Goal: Check status: Check status

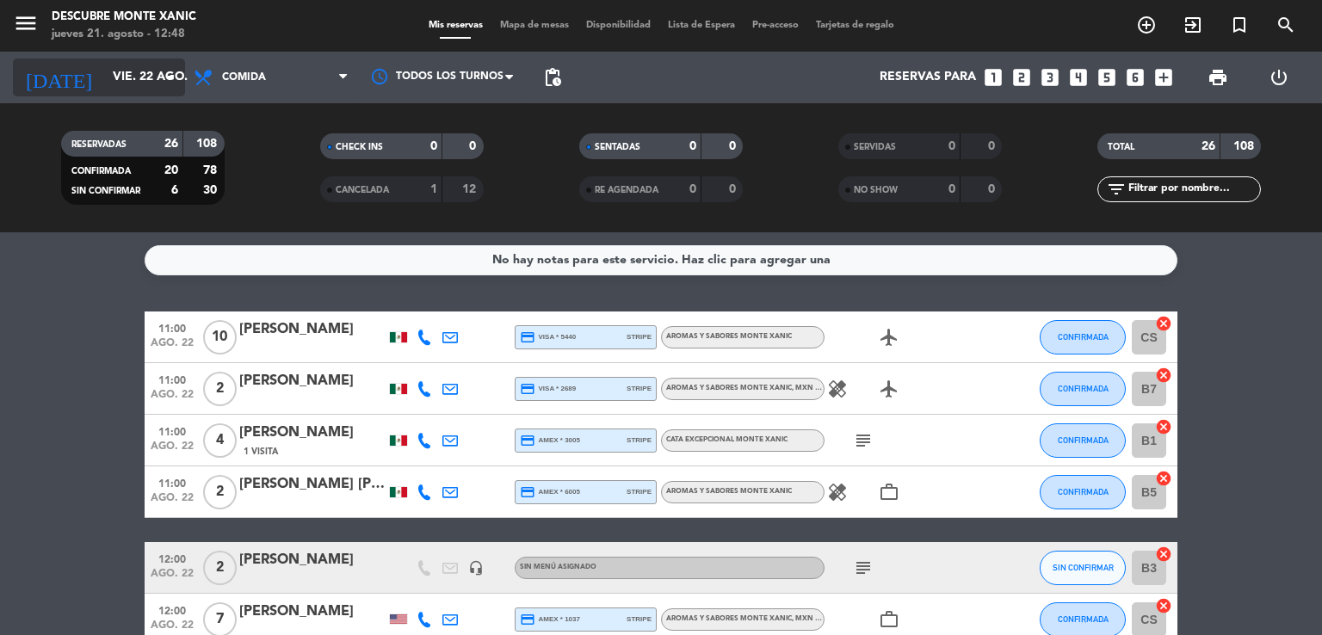
scroll to position [351, 0]
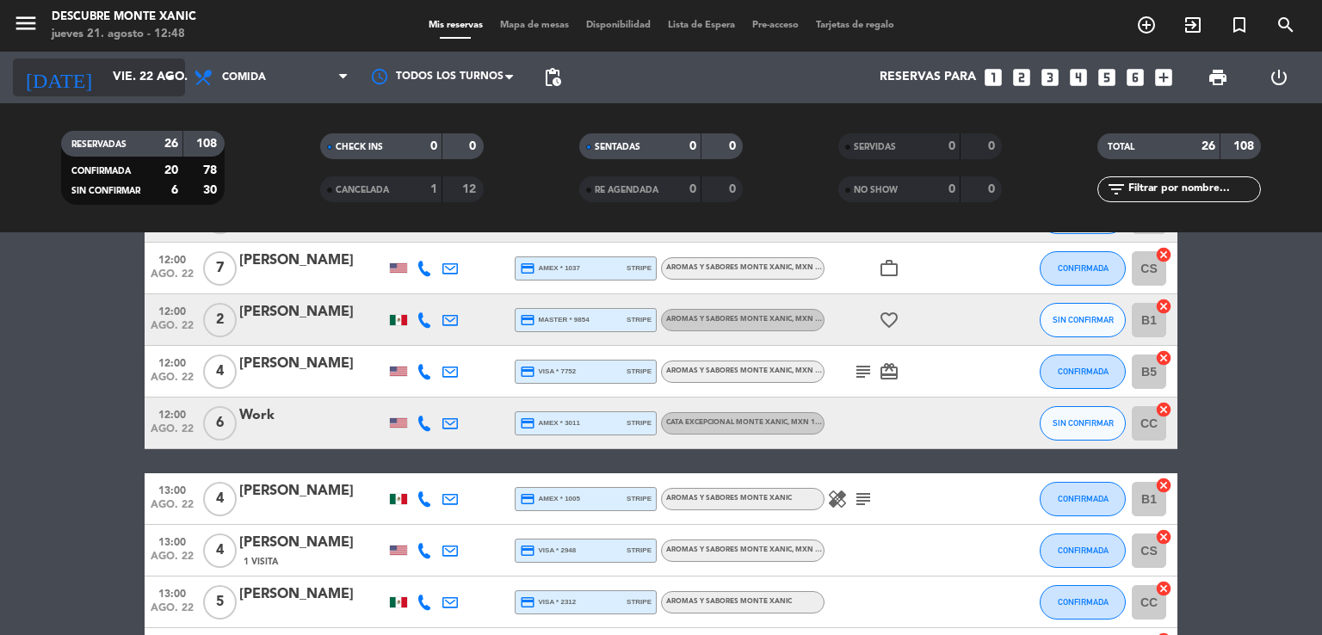
click at [167, 70] on icon "arrow_drop_down" at bounding box center [170, 77] width 21 height 21
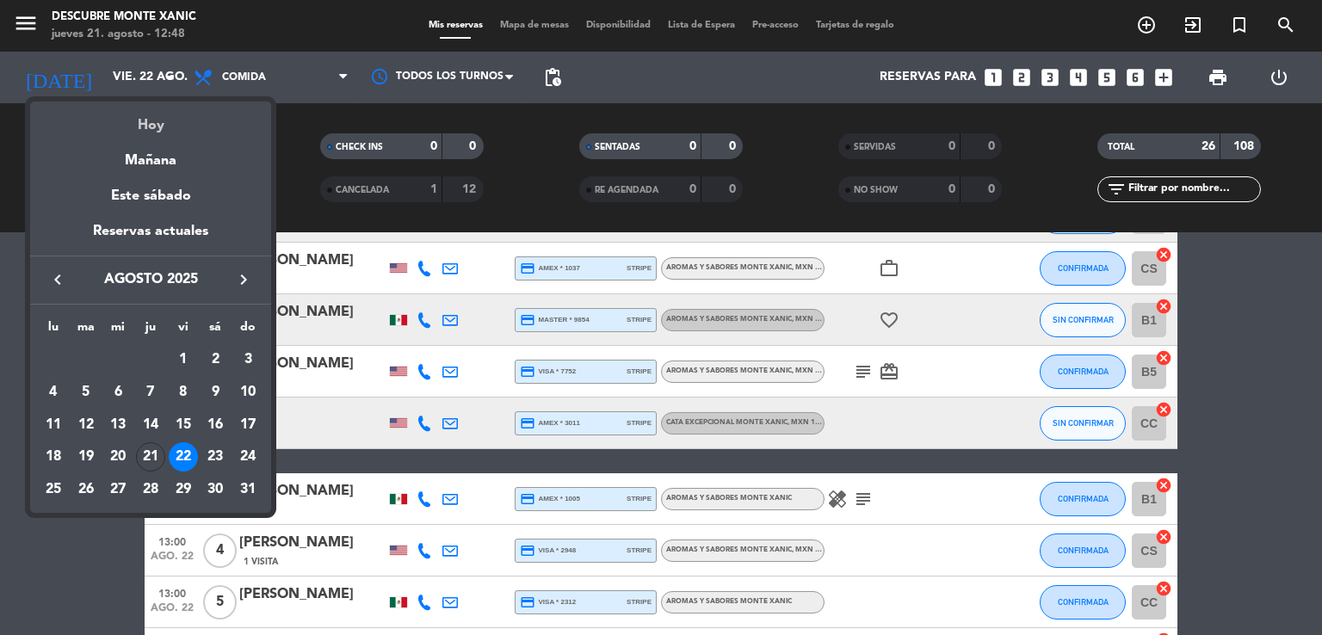
click at [154, 125] on div "Hoy" at bounding box center [150, 119] width 241 height 35
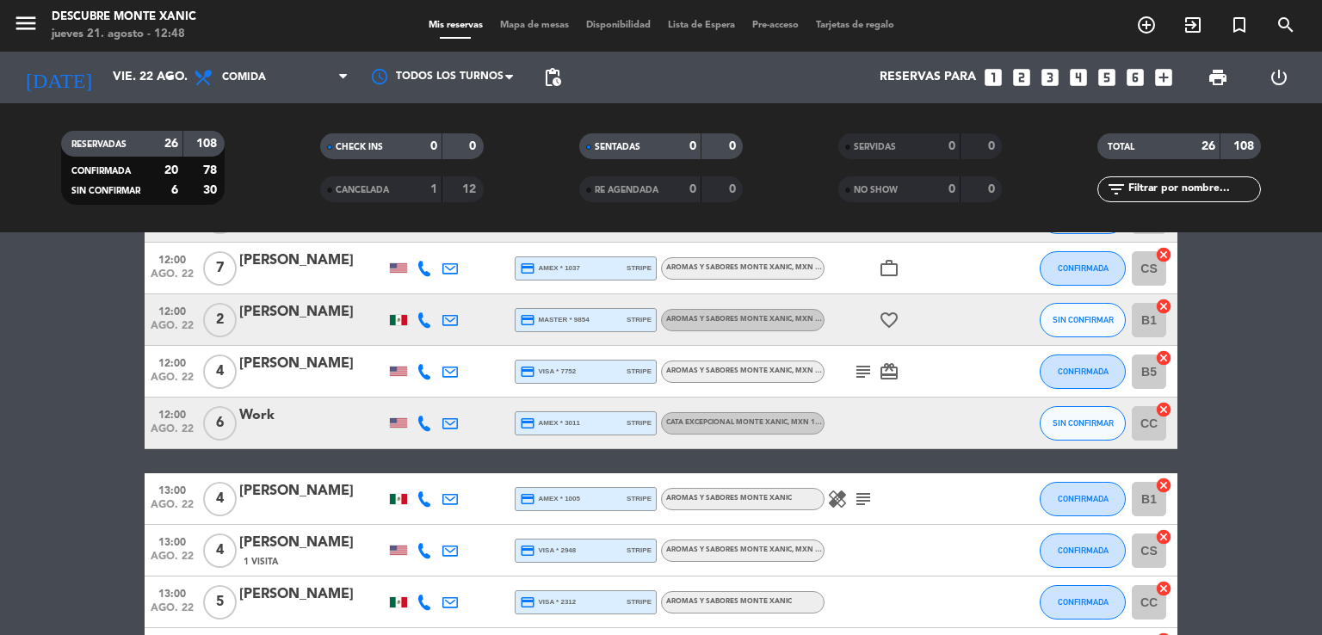
type input "jue. 21 ago."
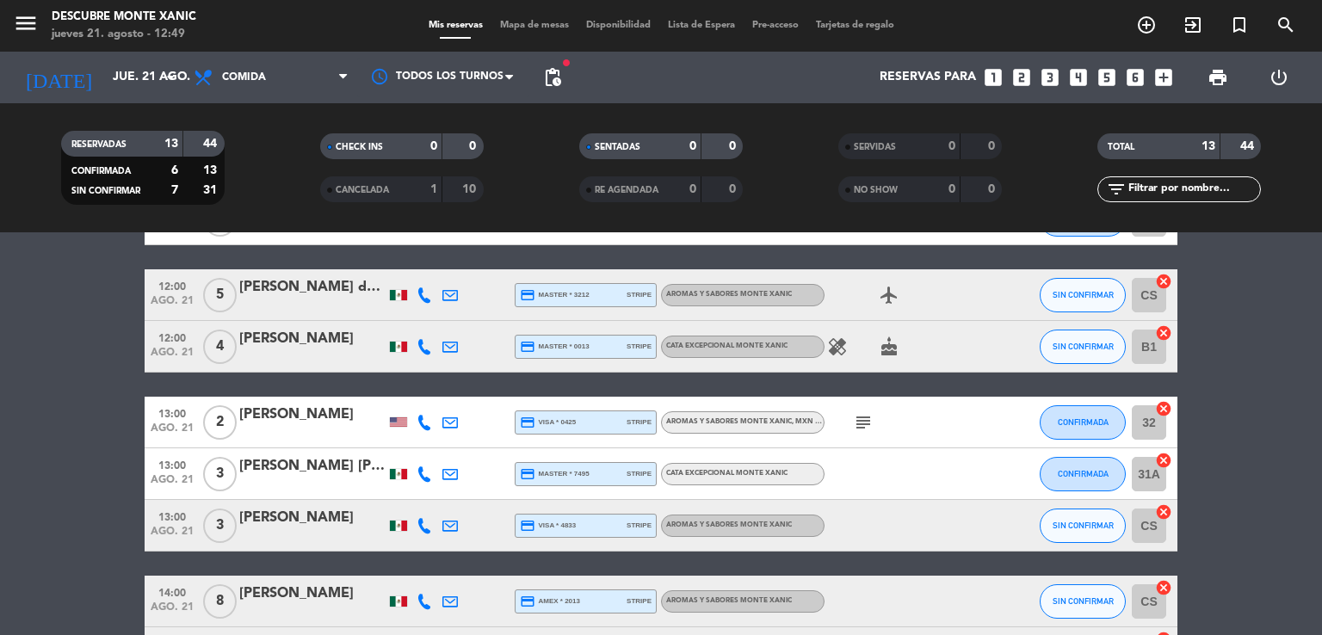
scroll to position [272, 0]
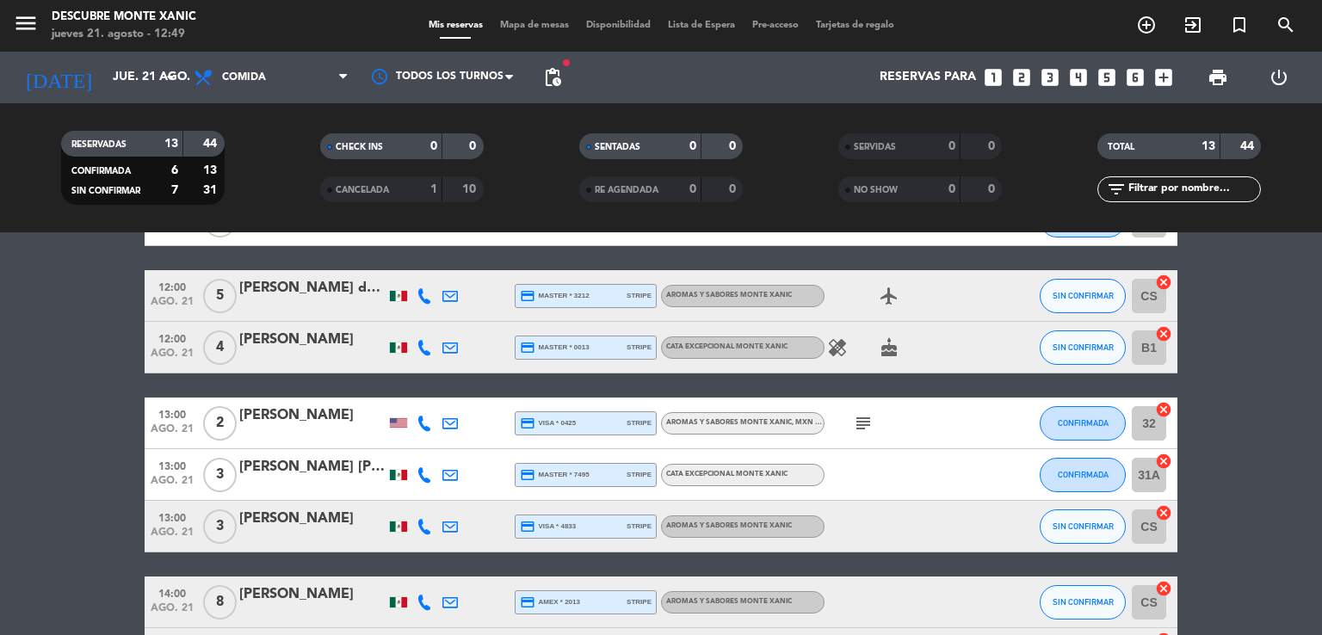
click at [881, 424] on div "subject" at bounding box center [901, 422] width 155 height 51
click at [863, 417] on icon "subject" at bounding box center [863, 423] width 21 height 21
click at [53, 448] on bookings-row "11:00 ago. 21 2 [PERSON_NAME] credit_card amex * 1011 stripe Aromas y Sabores M…" at bounding box center [661, 423] width 1322 height 767
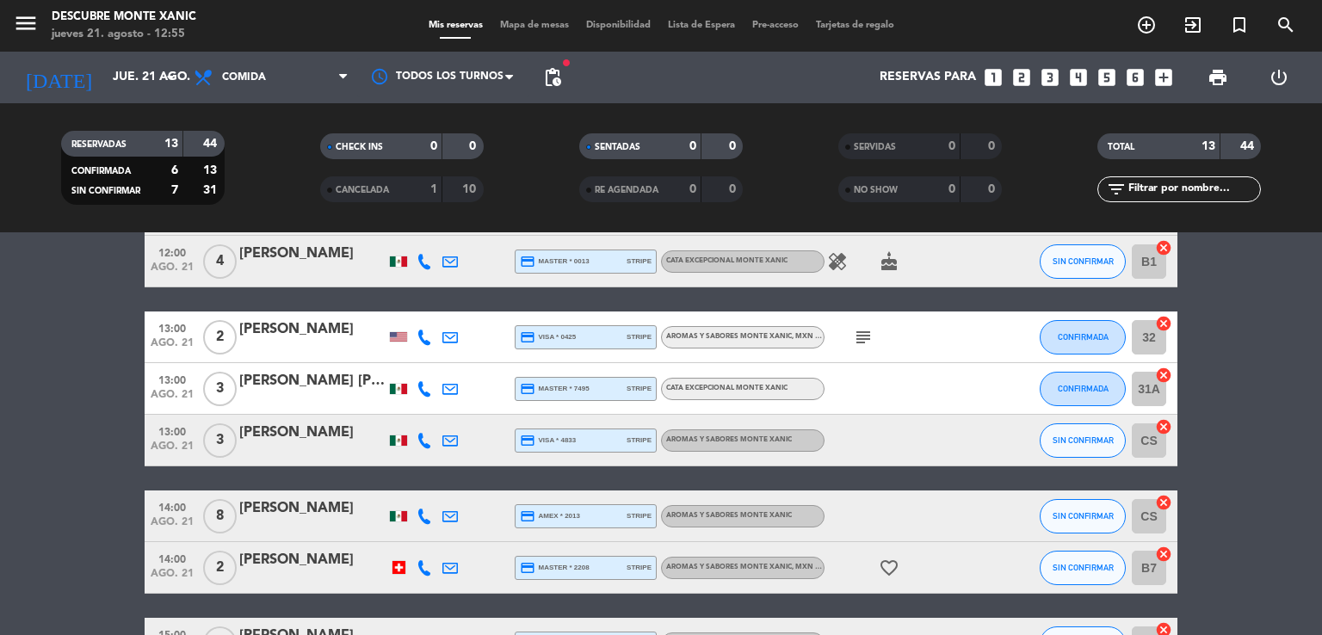
scroll to position [100, 0]
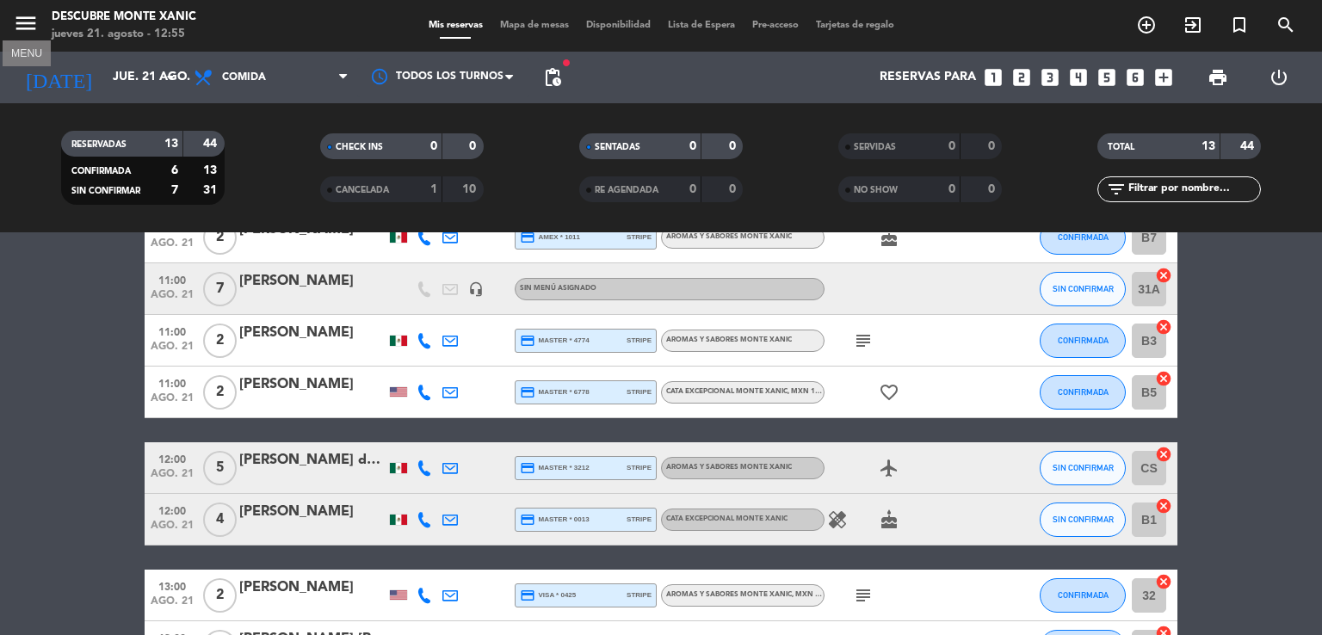
click at [32, 22] on icon "menu" at bounding box center [26, 23] width 26 height 26
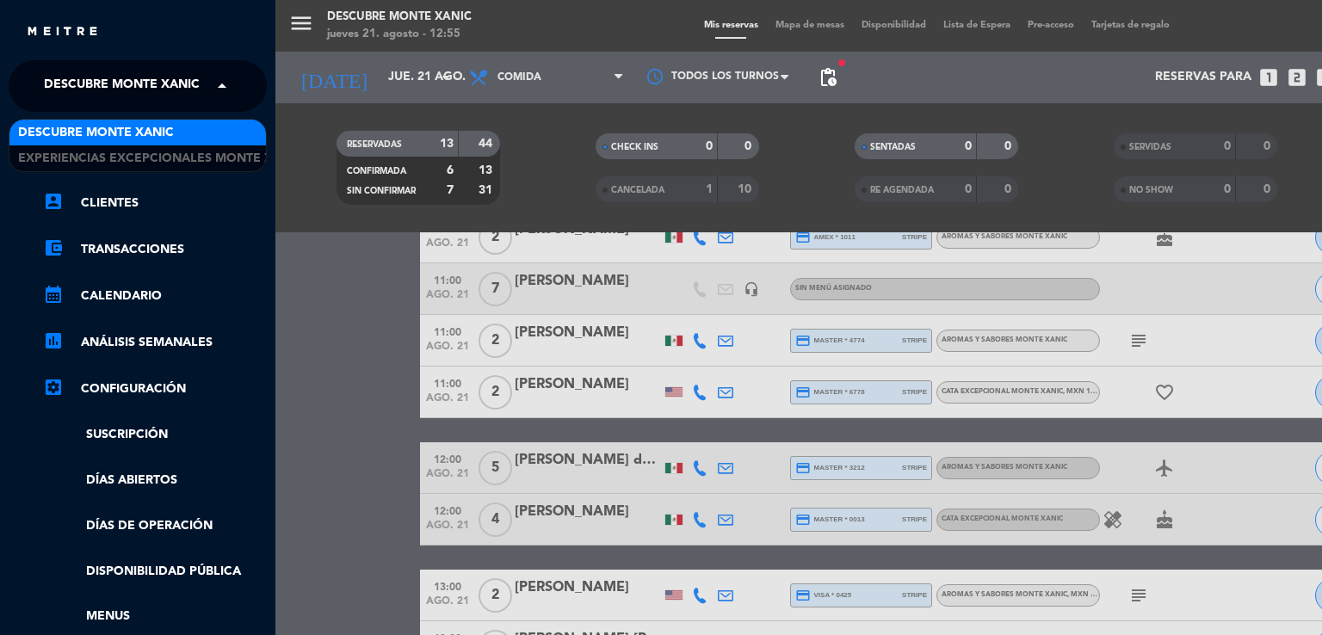
click at [198, 80] on span "Descubre Monte Xanic" at bounding box center [122, 86] width 156 height 36
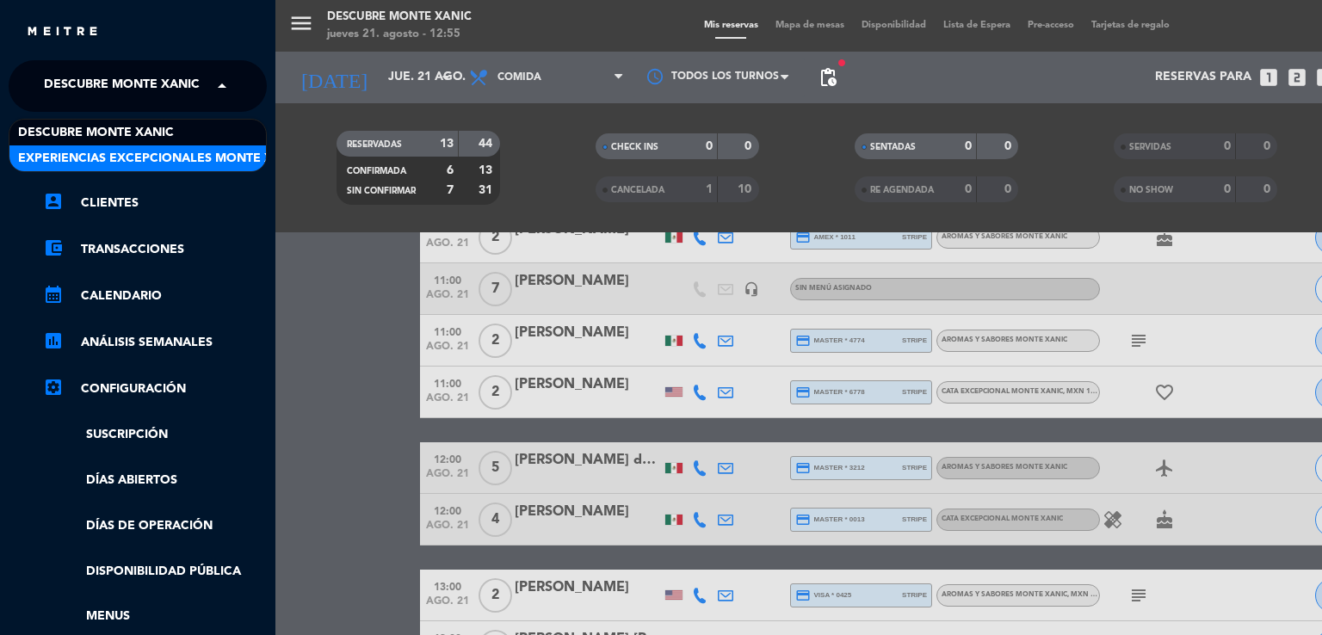
click at [175, 156] on span "Experiencias Excepcionales Monte Xanic" at bounding box center [160, 159] width 285 height 20
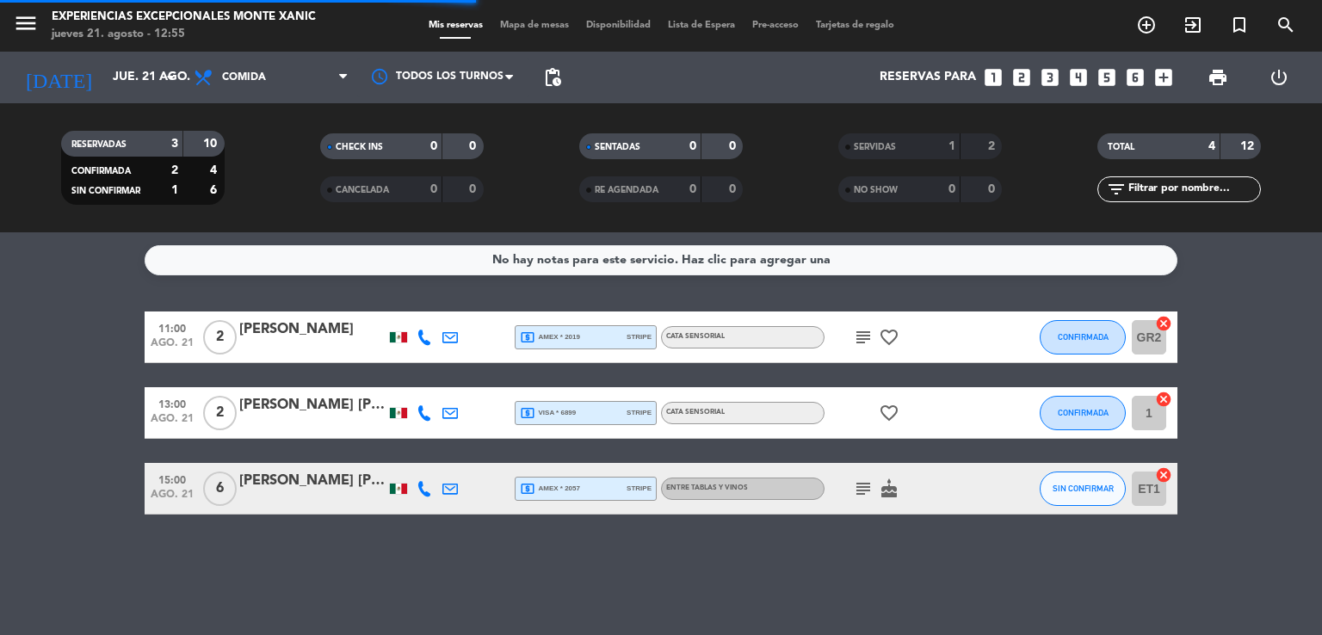
scroll to position [0, 0]
click at [24, 22] on icon "menu" at bounding box center [26, 23] width 26 height 26
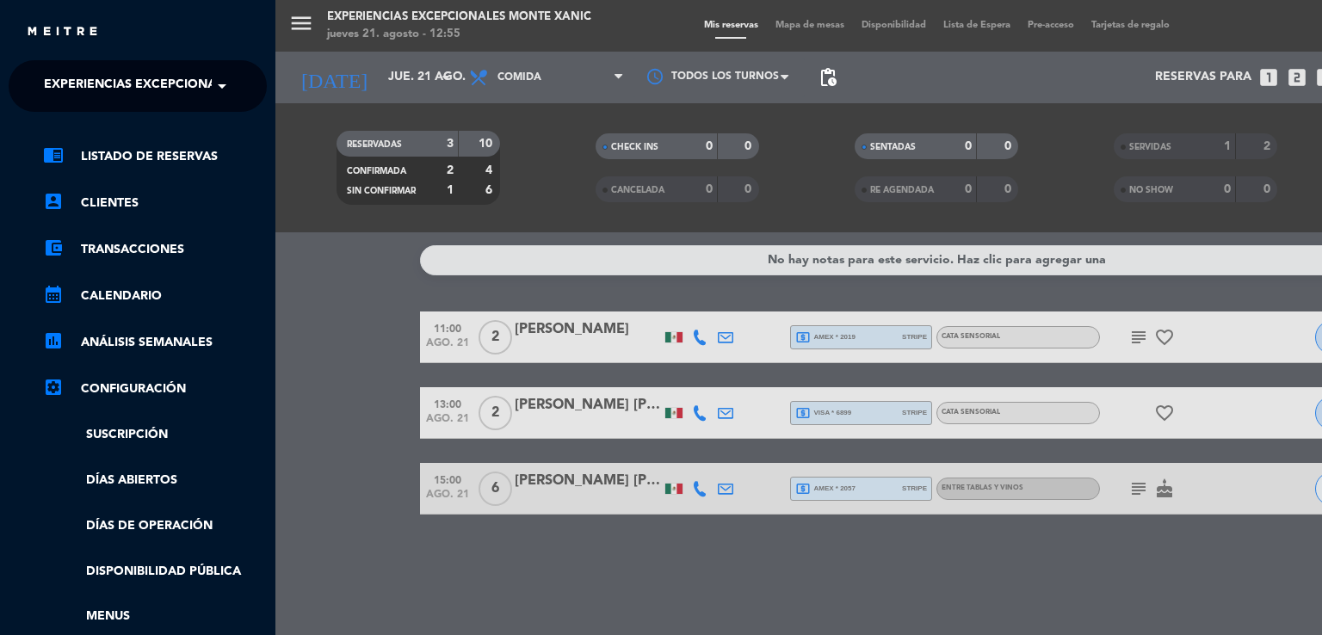
click at [186, 68] on span "Experiencias Excepcionales Monte Xanic" at bounding box center [186, 86] width 285 height 36
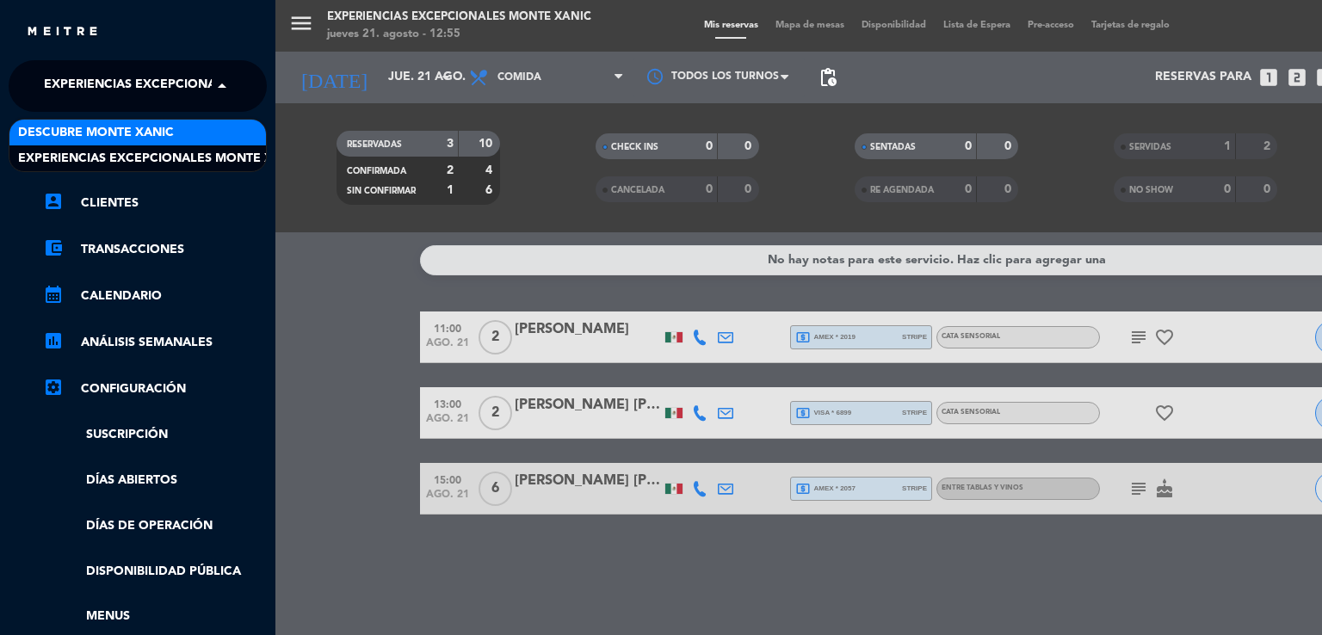
click at [165, 128] on span "Descubre Monte Xanic" at bounding box center [96, 133] width 156 height 20
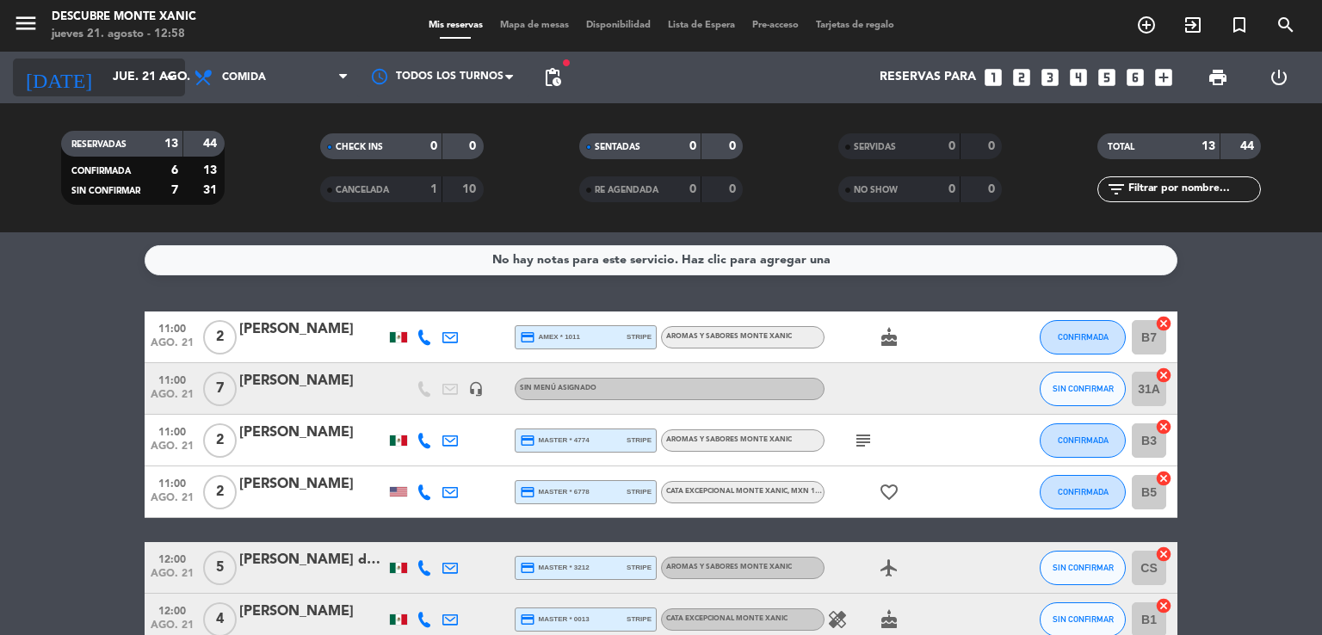
click at [114, 74] on input "jue. 21 ago." at bounding box center [185, 77] width 163 height 31
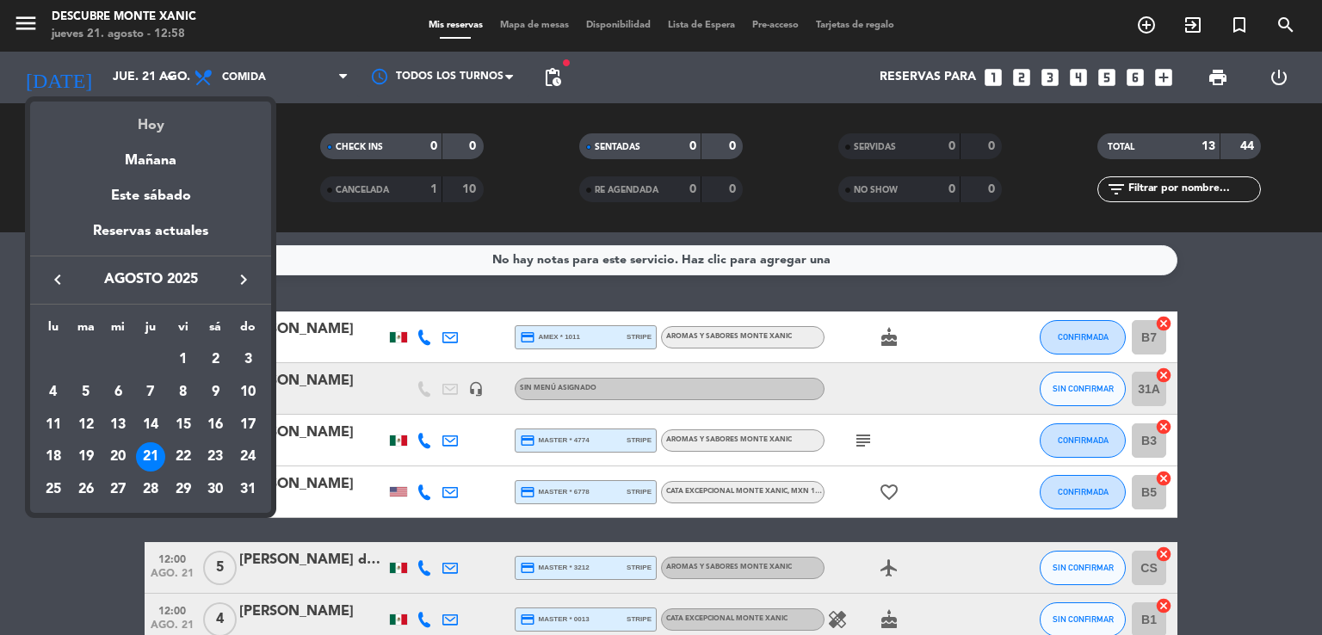
click at [134, 114] on div "Hoy" at bounding box center [150, 119] width 241 height 35
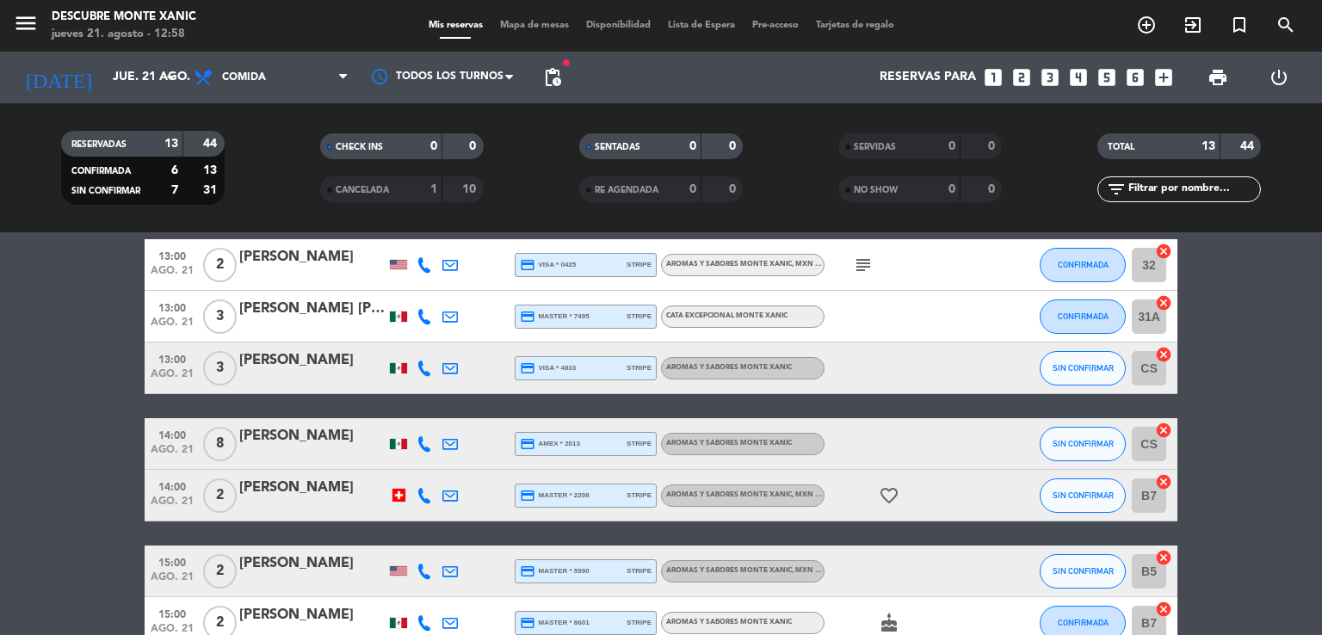
scroll to position [344, 0]
